Goal: Information Seeking & Learning: Find specific fact

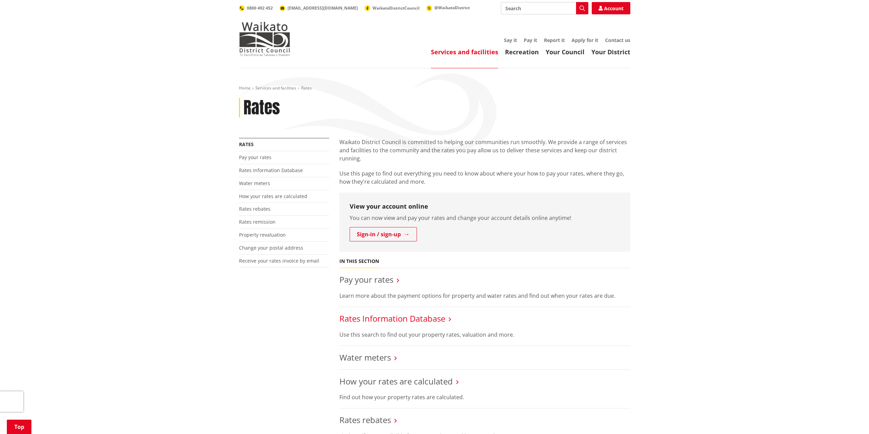
scroll to position [102, 0]
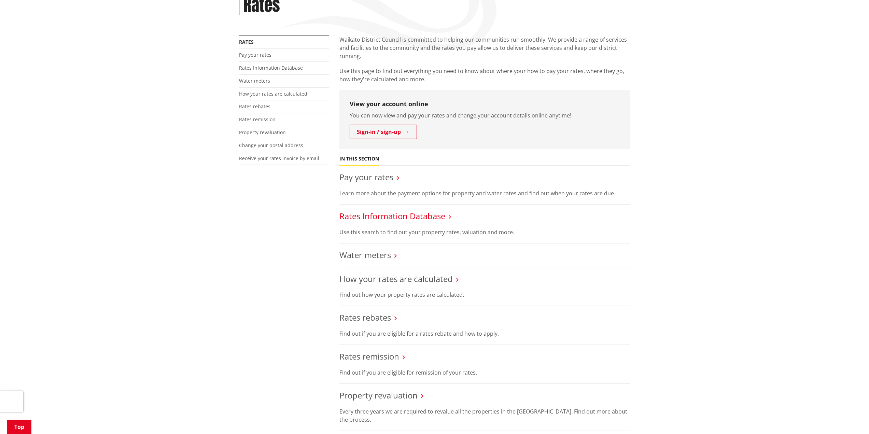
click at [410, 218] on link "Rates Information Database" at bounding box center [392, 215] width 106 height 11
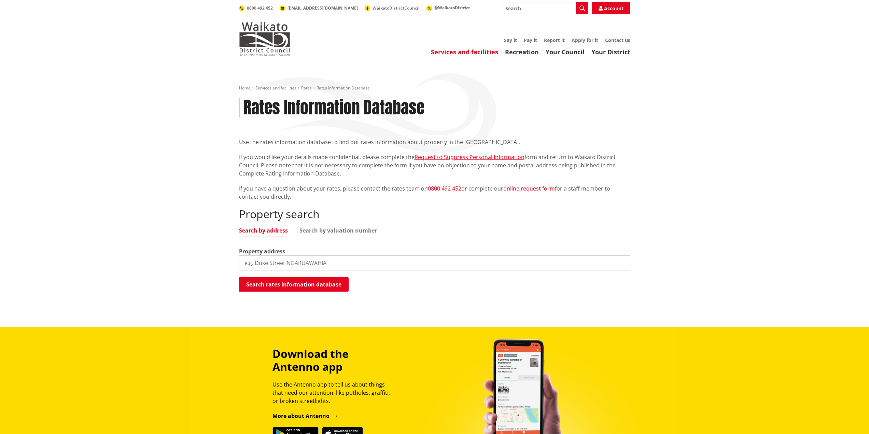
click at [309, 262] on input "search" at bounding box center [434, 262] width 391 height 15
type input "10 upper bow"
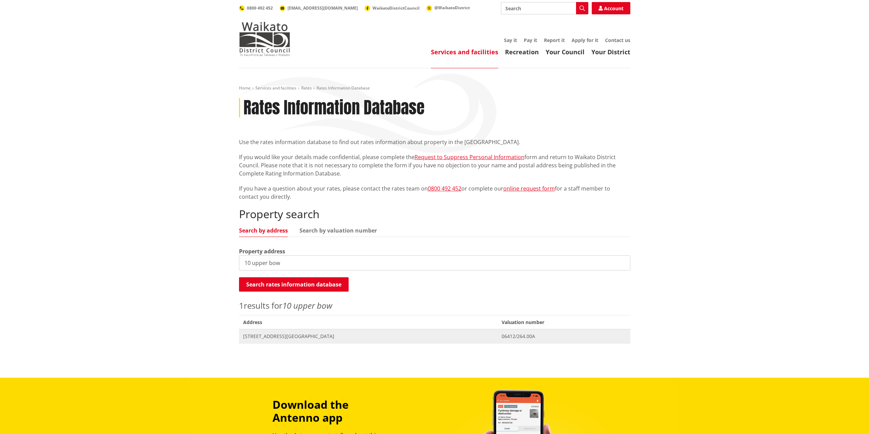
click at [302, 336] on span "[STREET_ADDRESS][GEOGRAPHIC_DATA]" at bounding box center [368, 336] width 251 height 7
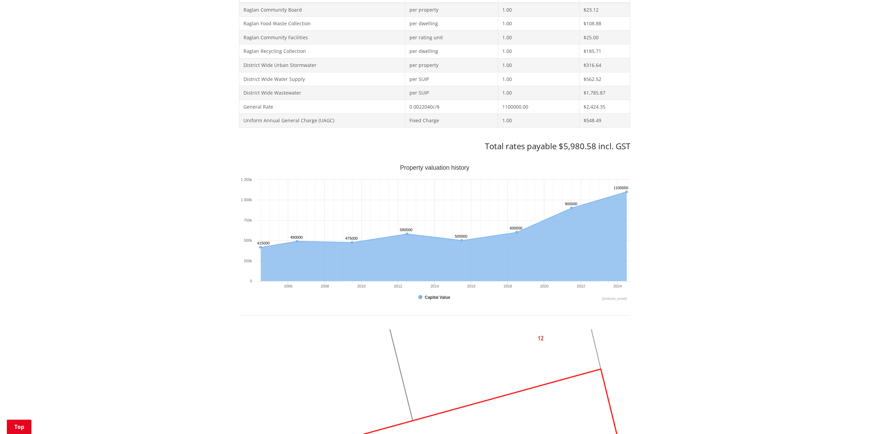
scroll to position [376, 0]
